Goal: Task Accomplishment & Management: Manage account settings

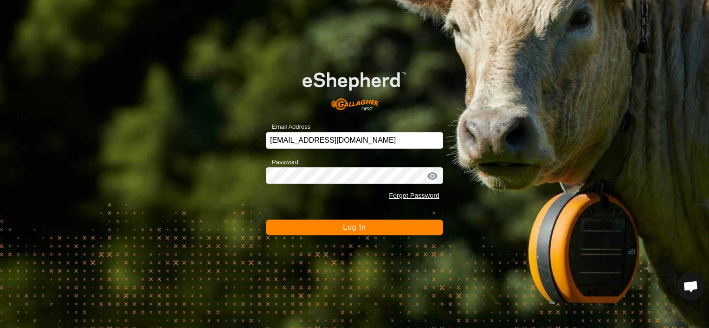
click at [355, 232] on button "Log In" at bounding box center [354, 228] width 177 height 16
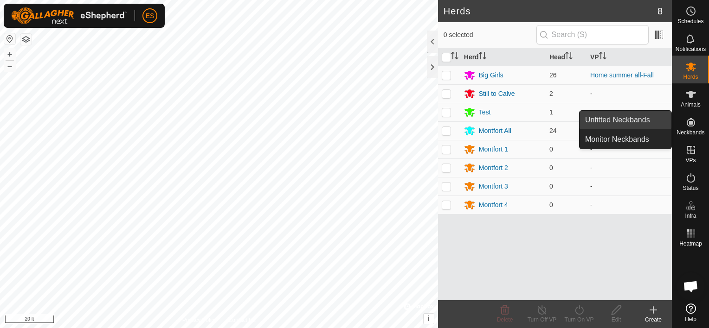
click at [638, 125] on link "Unfitted Neckbands" at bounding box center [625, 120] width 92 height 19
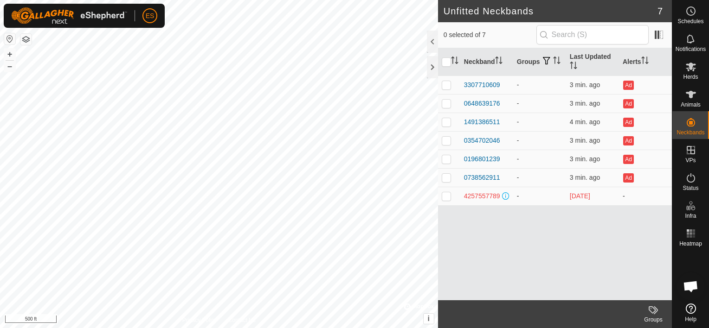
click at [450, 197] on p-checkbox at bounding box center [446, 196] width 9 height 7
checkbox input "false"
click at [446, 175] on p-checkbox at bounding box center [446, 177] width 9 height 7
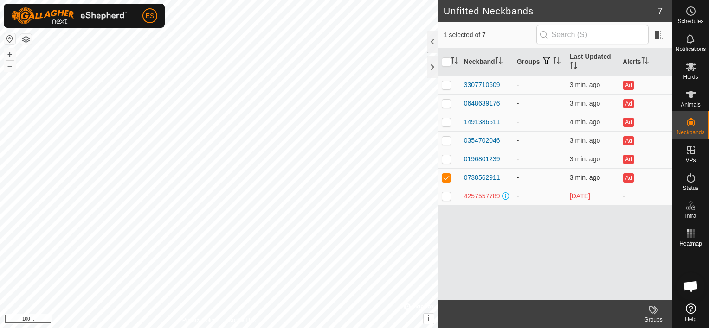
checkbox input "false"
